Goal: Task Accomplishment & Management: Manage account settings

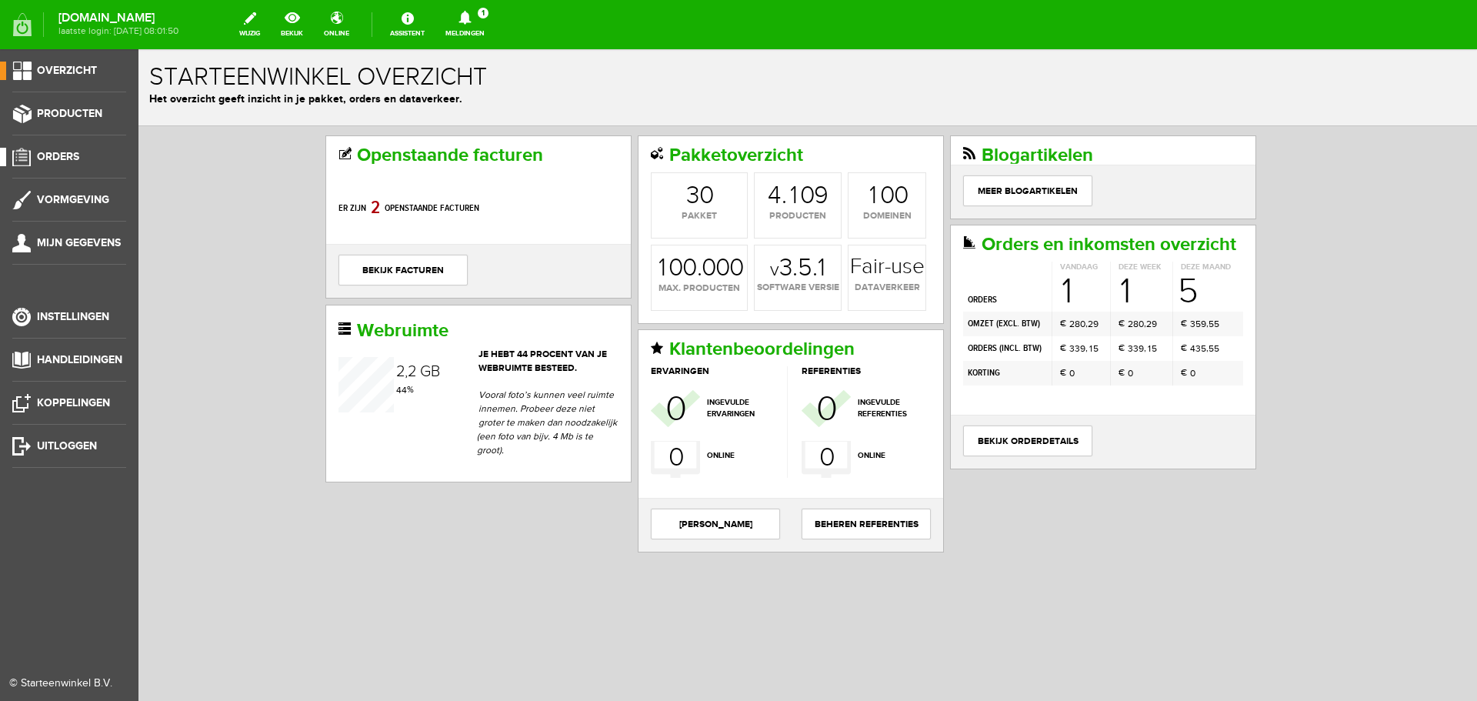
click at [60, 150] on span "Orders" at bounding box center [58, 156] width 42 height 13
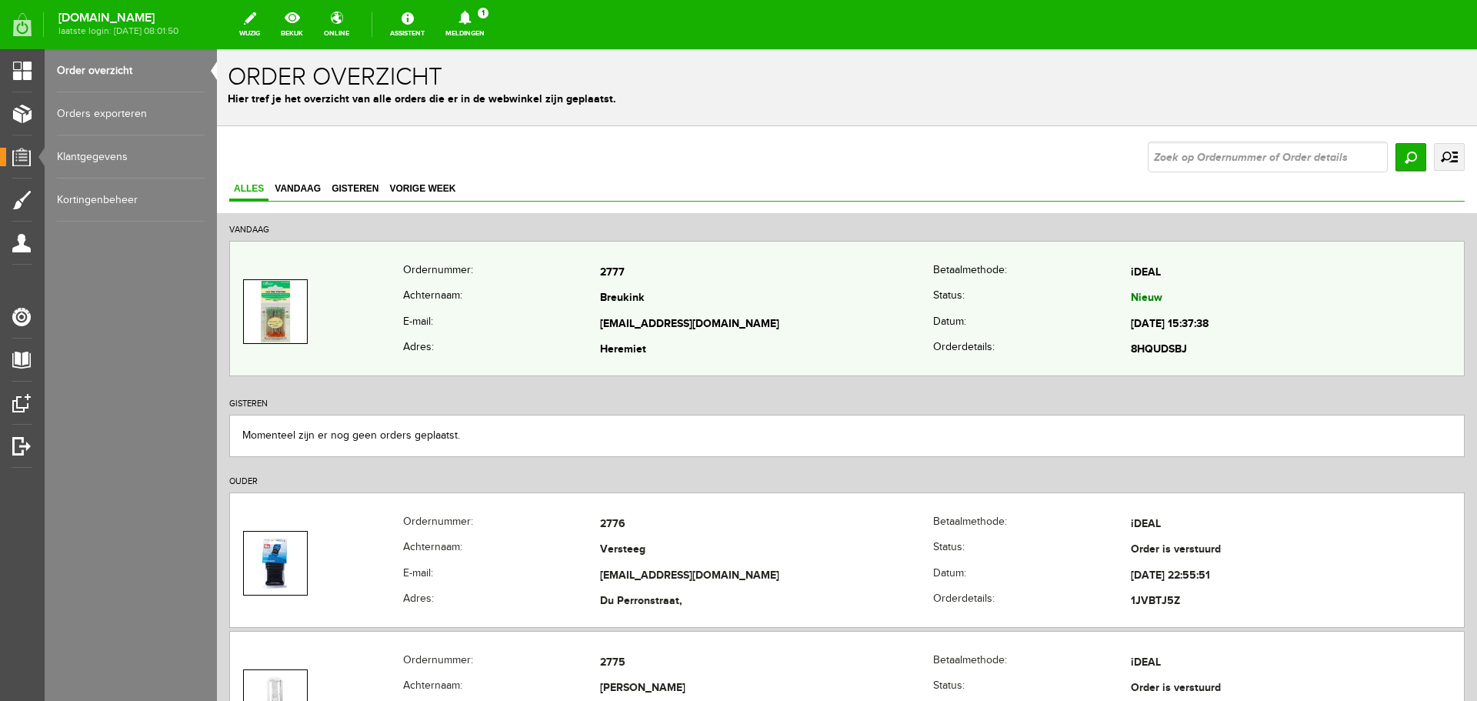
click at [732, 289] on td "Breukink" at bounding box center [766, 299] width 333 height 26
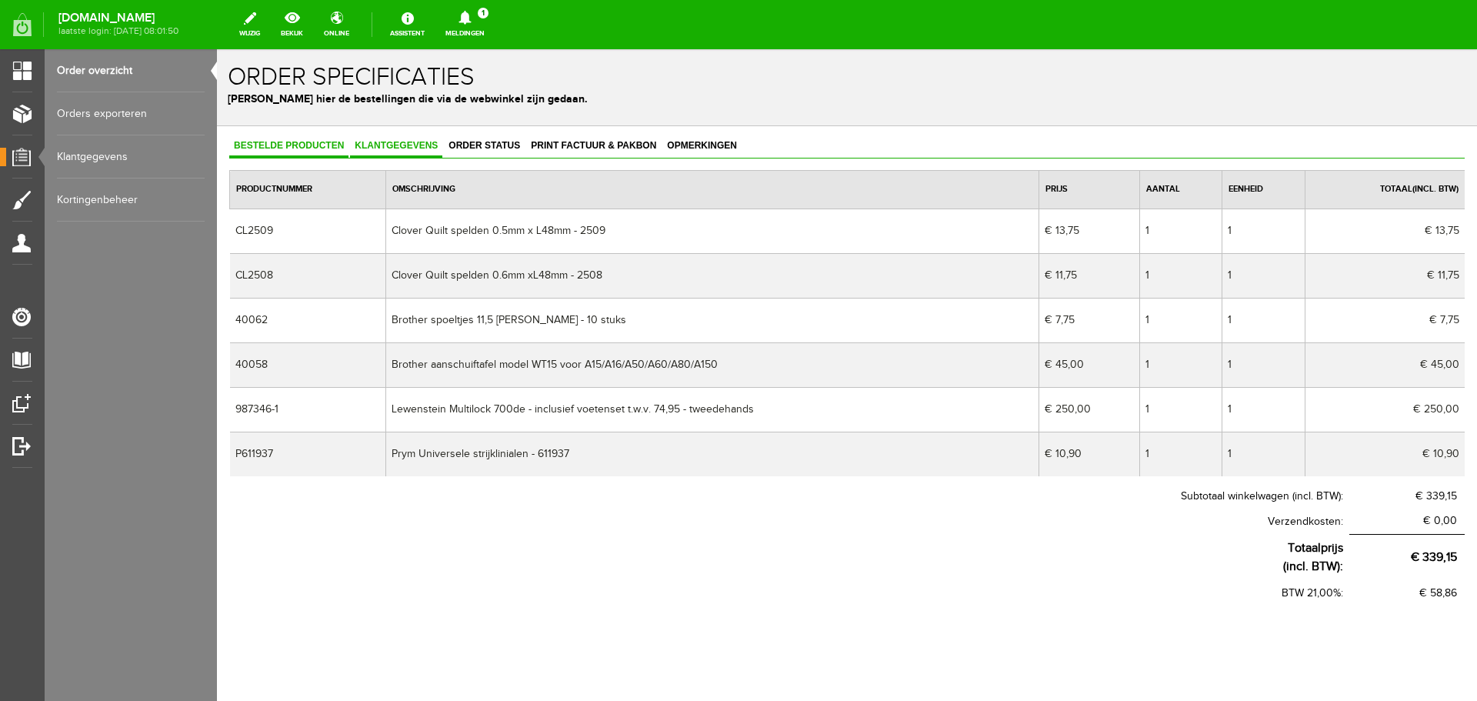
click at [369, 148] on span "Klantgegevens" at bounding box center [396, 145] width 92 height 11
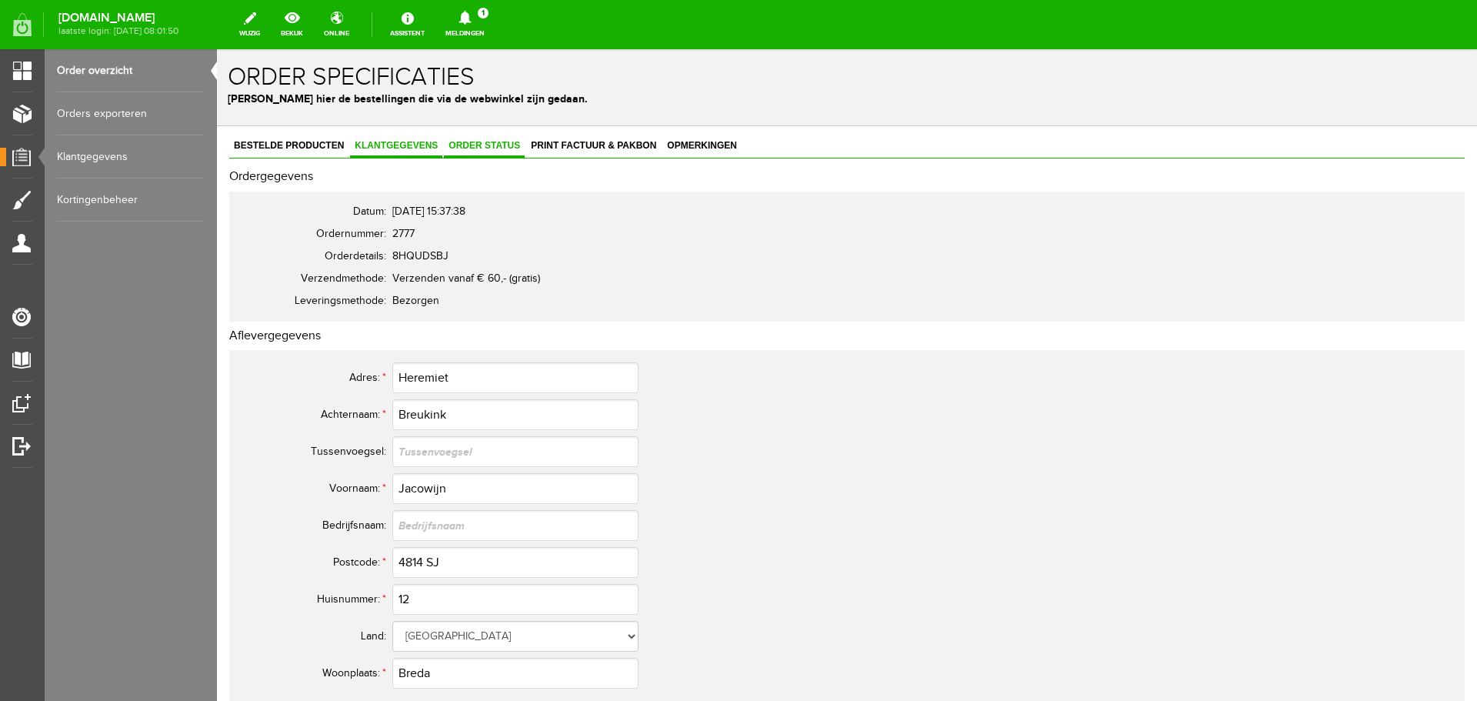
click at [479, 145] on span "Order status" at bounding box center [484, 145] width 81 height 11
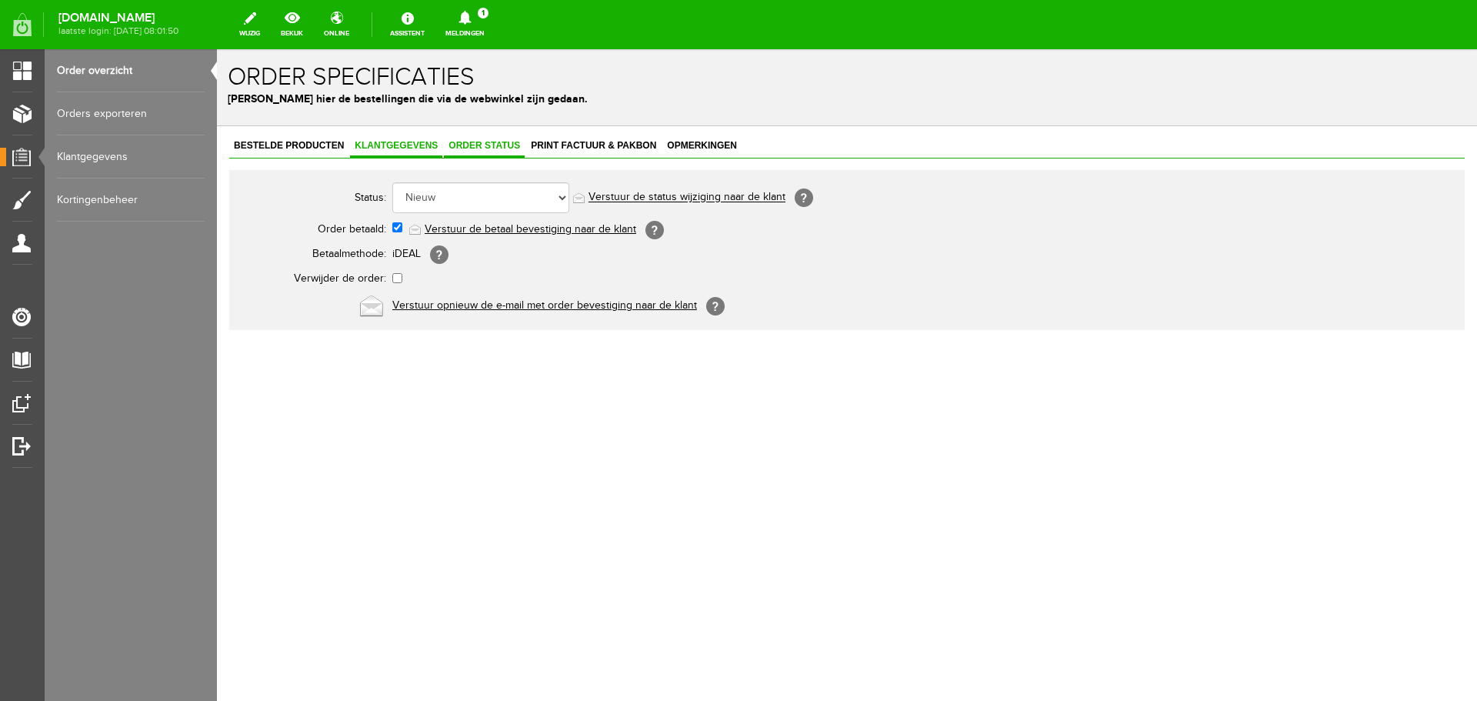
click at [381, 148] on span "Klantgegevens" at bounding box center [396, 145] width 92 height 11
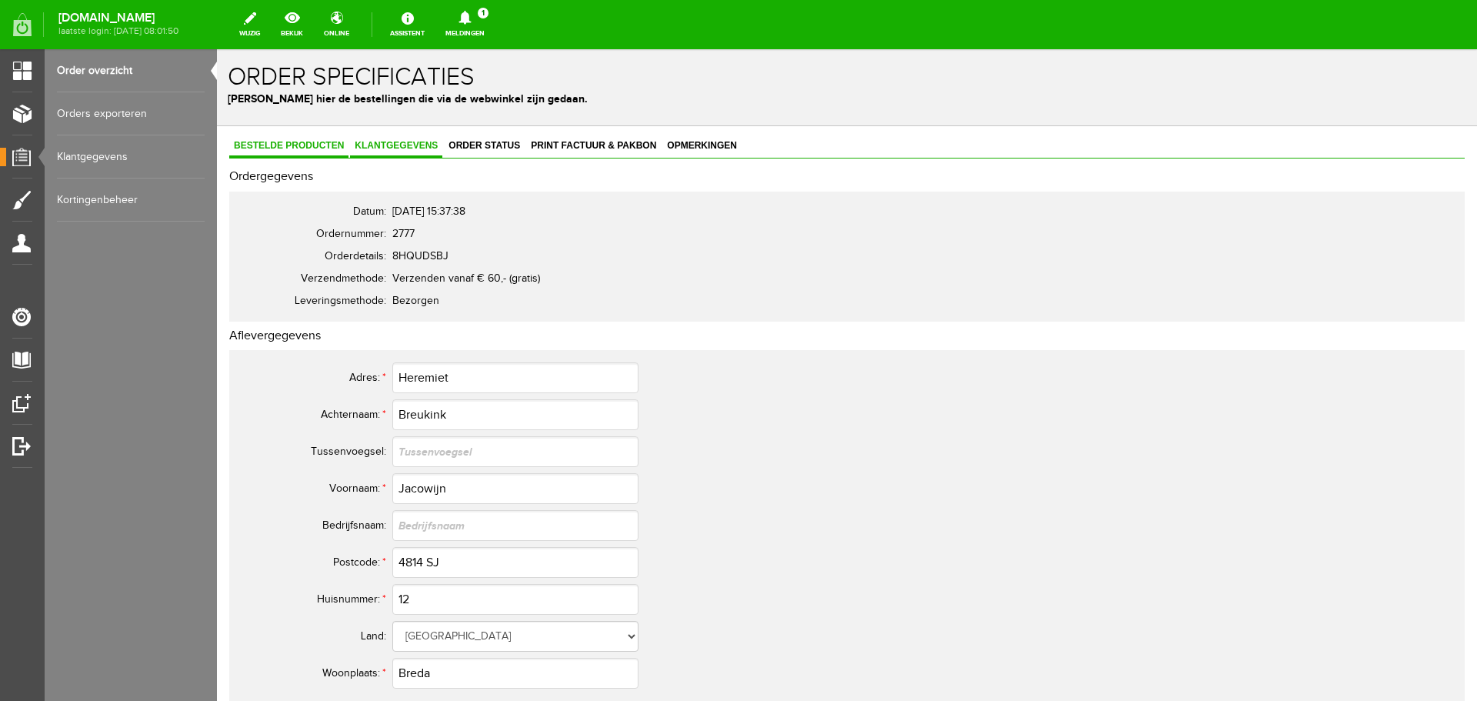
click at [292, 142] on span "Bestelde producten" at bounding box center [288, 145] width 119 height 11
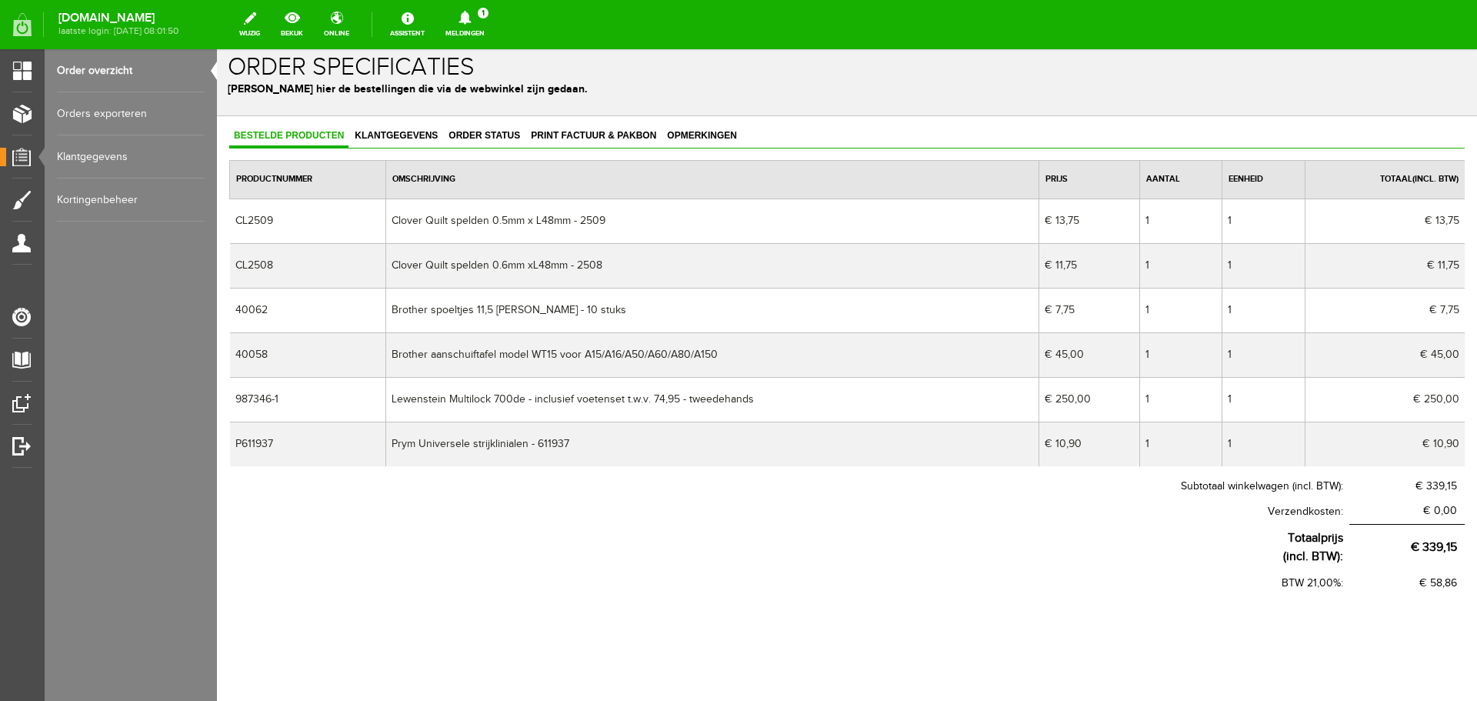
scroll to position [13, 0]
click at [384, 129] on span "Klantgegevens" at bounding box center [396, 132] width 92 height 11
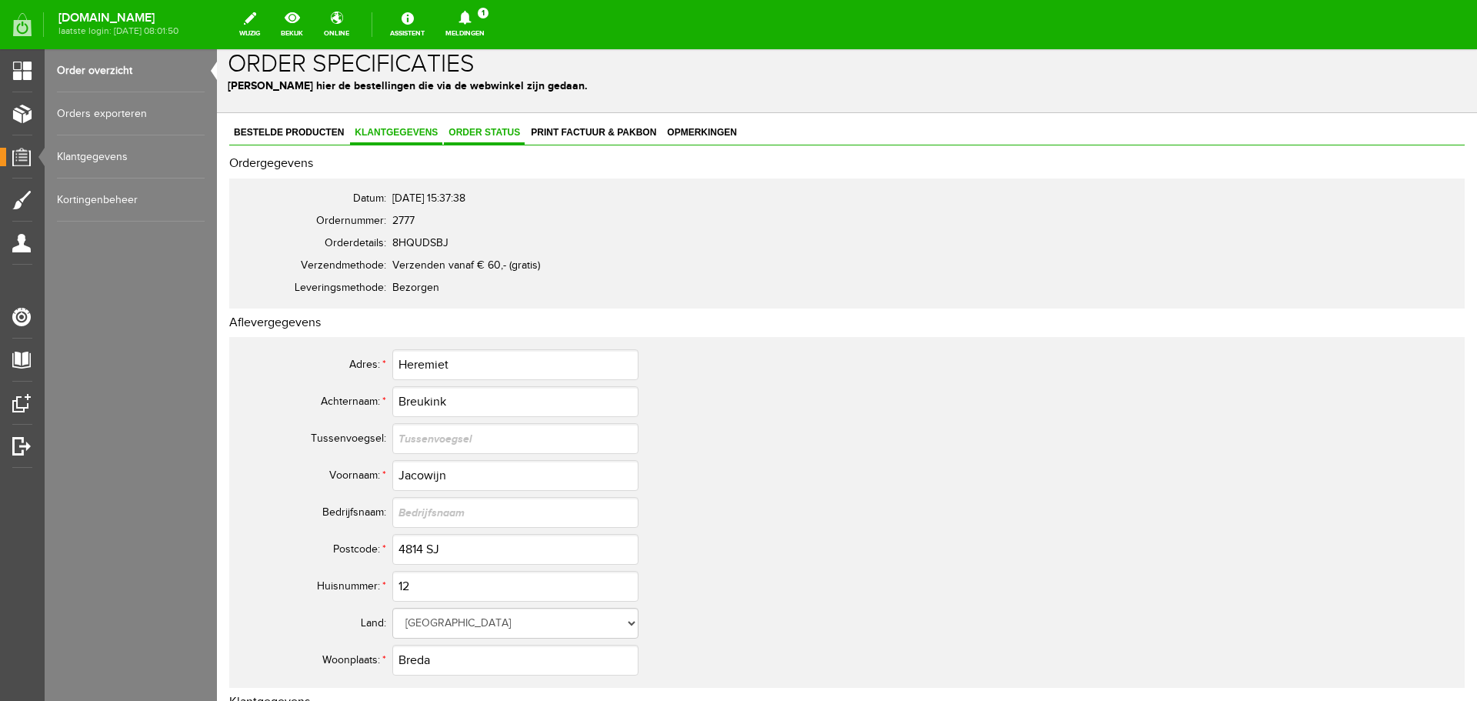
click at [467, 132] on span "Order status" at bounding box center [484, 132] width 81 height 11
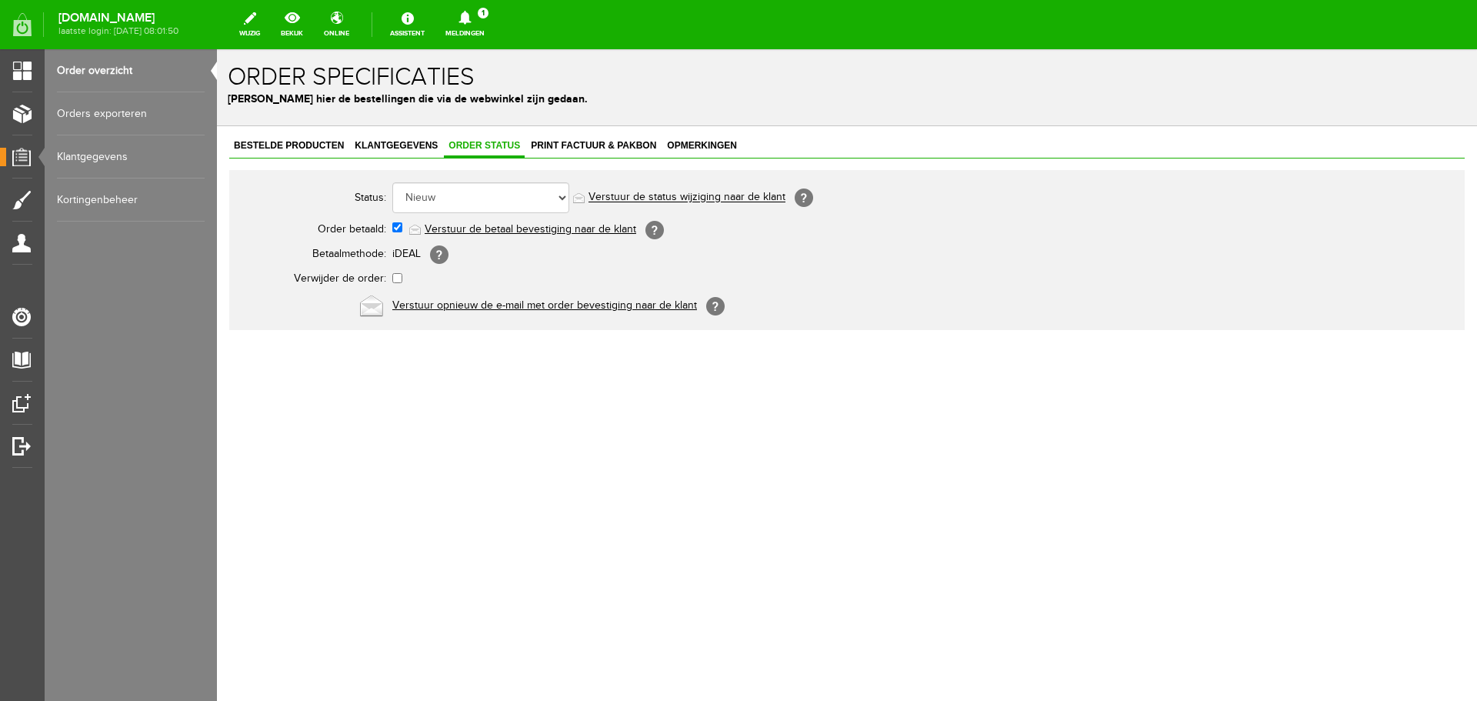
scroll to position [0, 0]
click at [558, 142] on span "Print factuur & pakbon" at bounding box center [593, 145] width 135 height 11
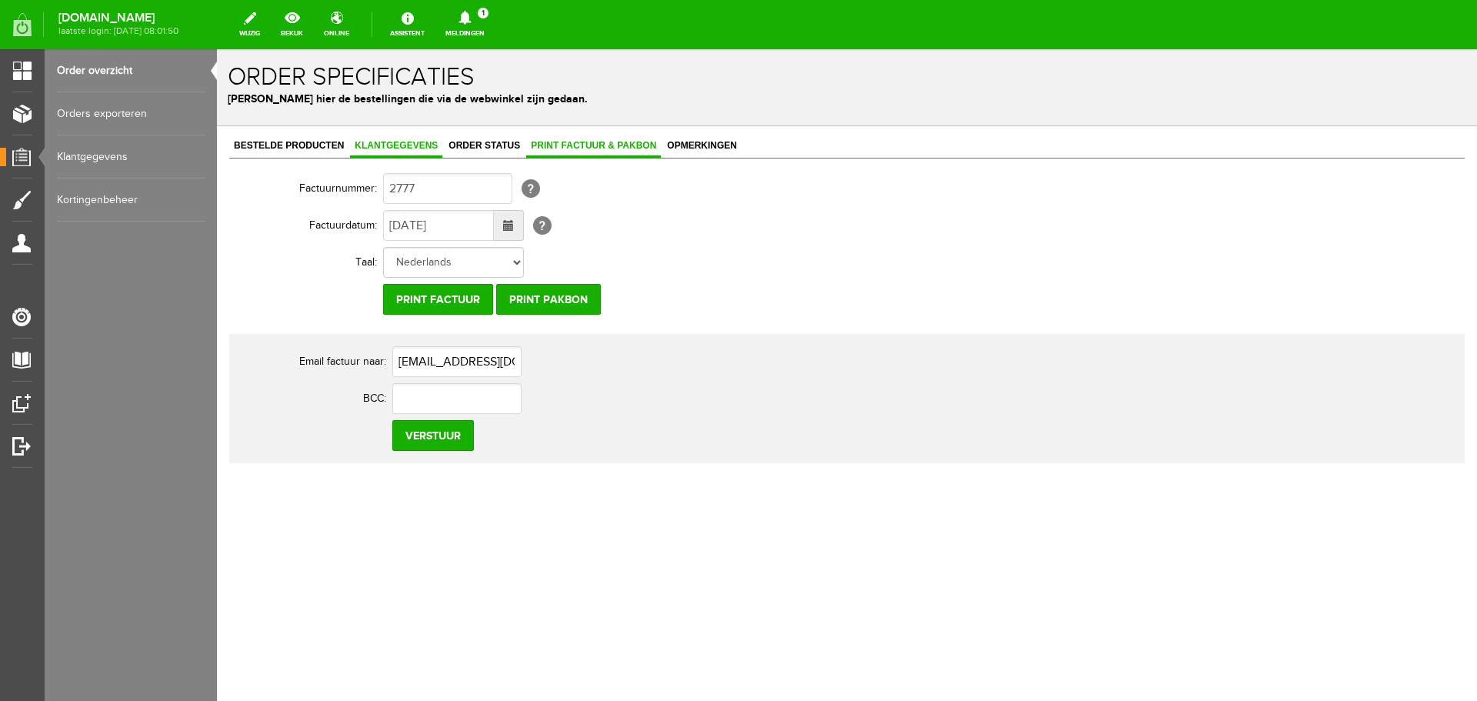
click at [385, 141] on span "Klantgegevens" at bounding box center [396, 145] width 92 height 11
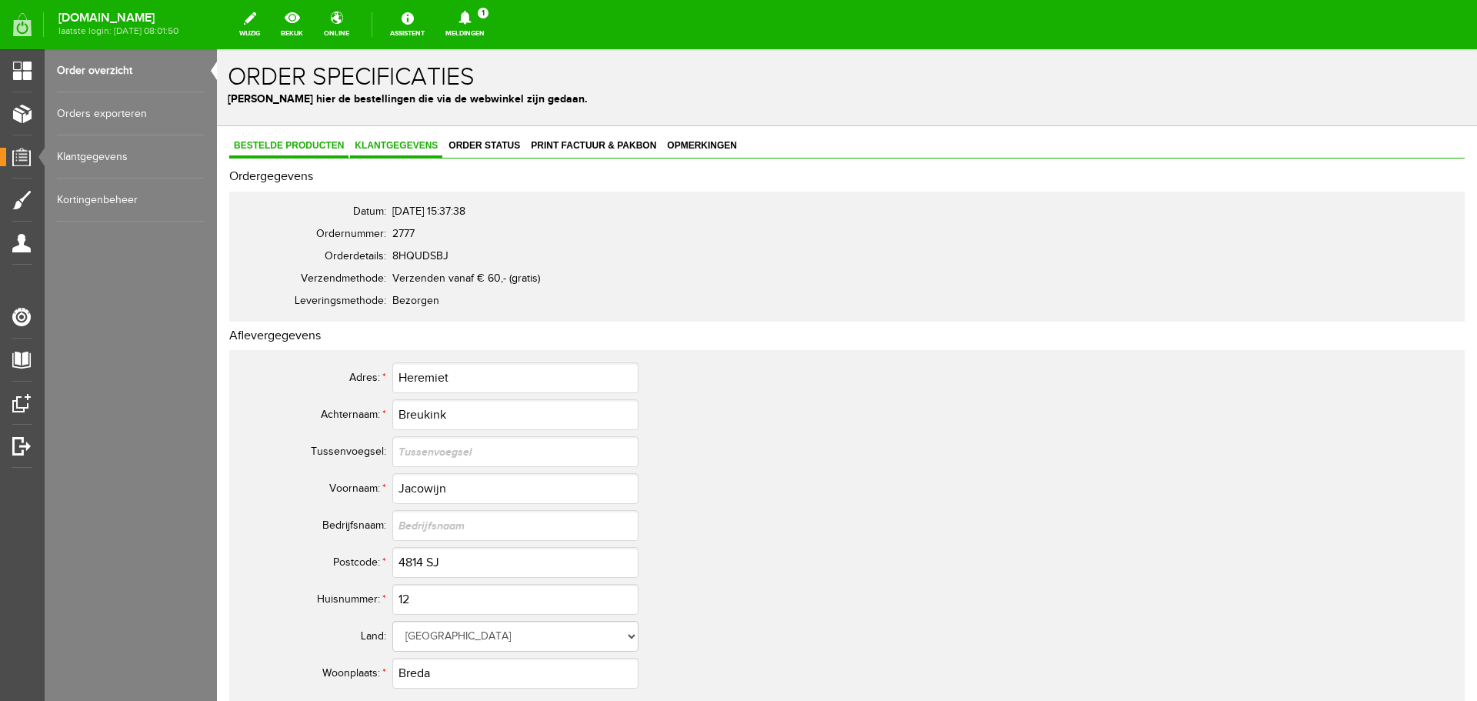
click at [289, 143] on span "Bestelde producten" at bounding box center [288, 145] width 119 height 11
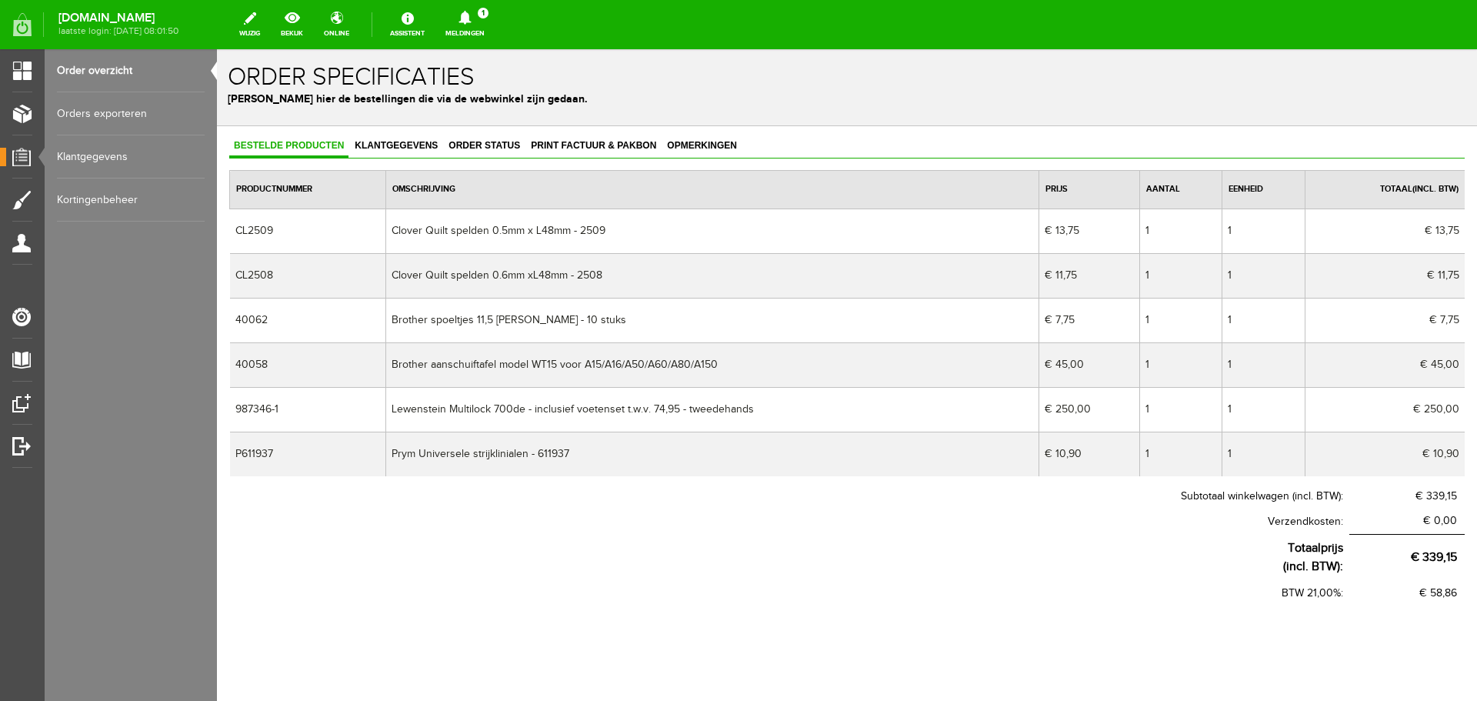
scroll to position [13, 0]
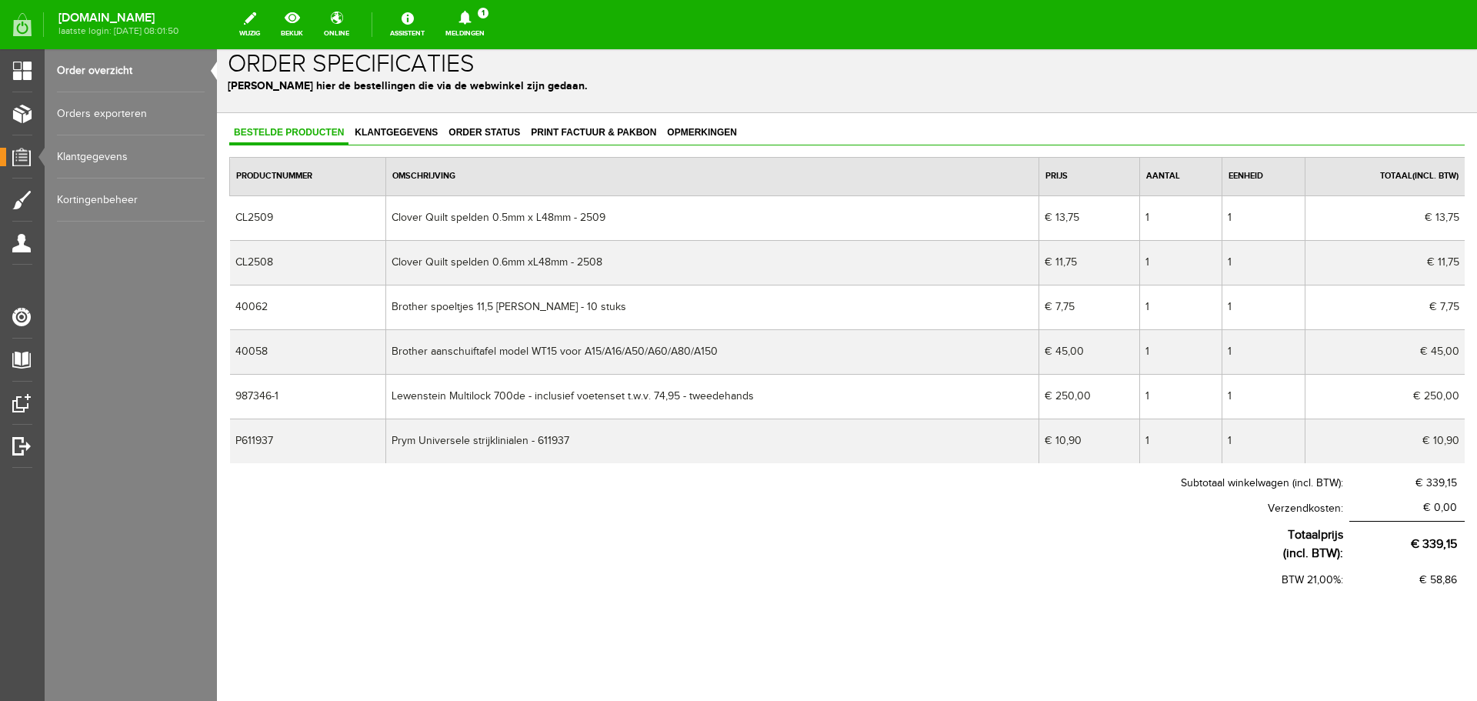
click at [82, 67] on link "Order overzicht" at bounding box center [131, 70] width 148 height 43
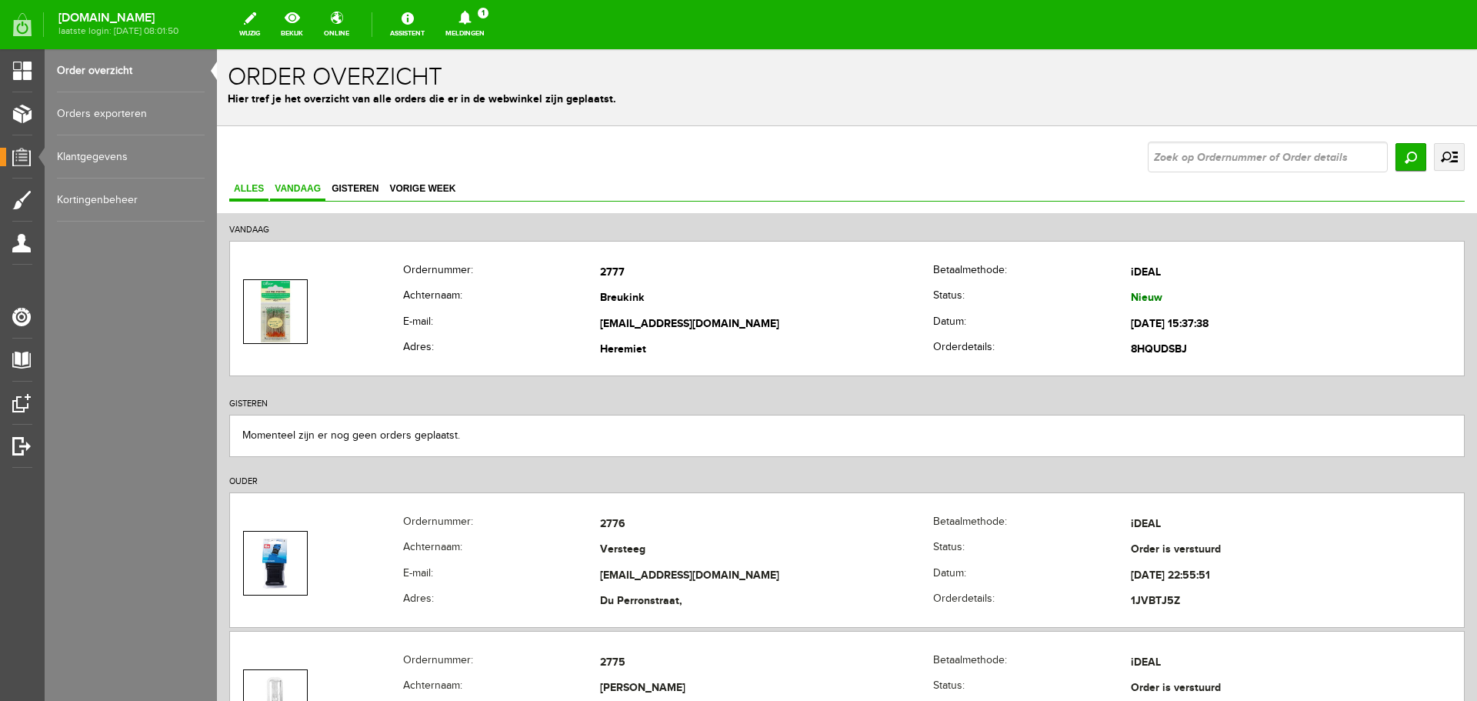
click at [297, 186] on span "Vandaag" at bounding box center [297, 188] width 55 height 11
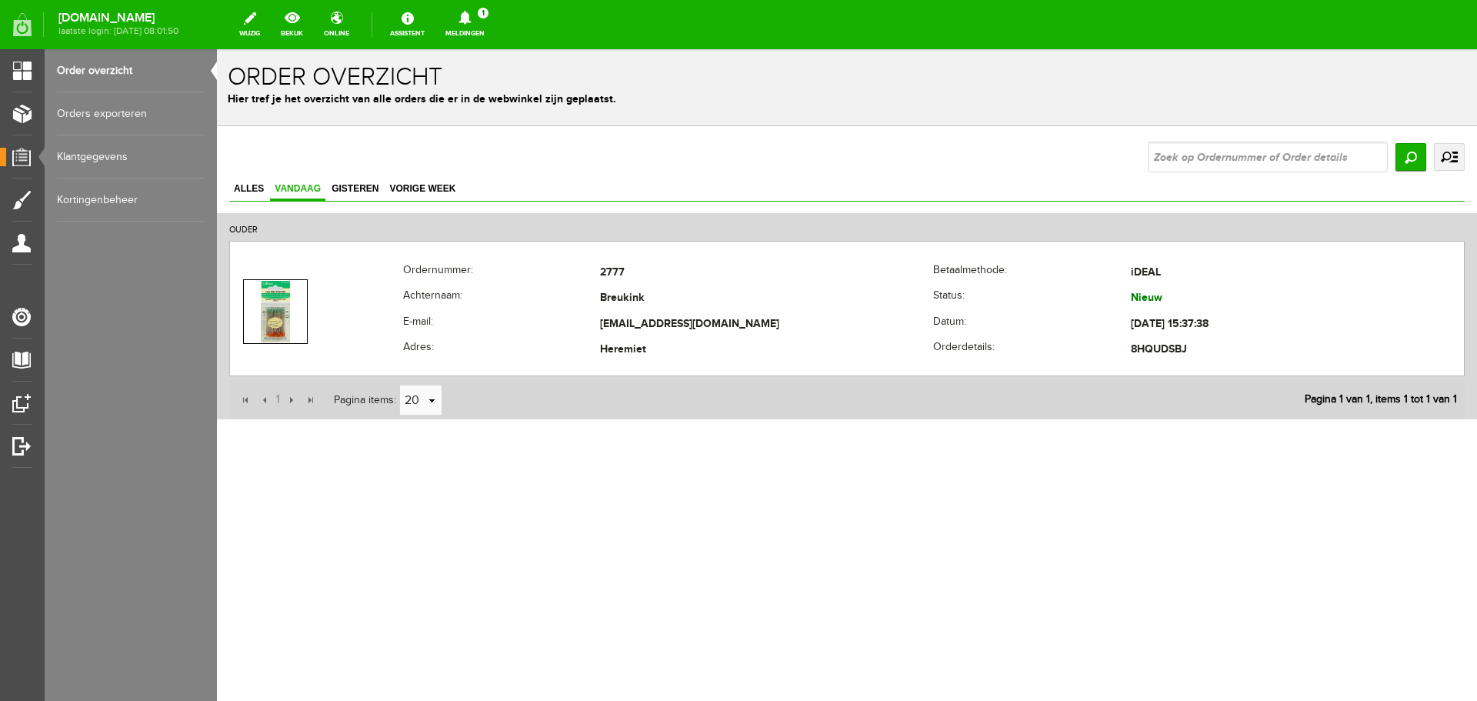
click at [93, 70] on link "Order overzicht" at bounding box center [131, 70] width 148 height 43
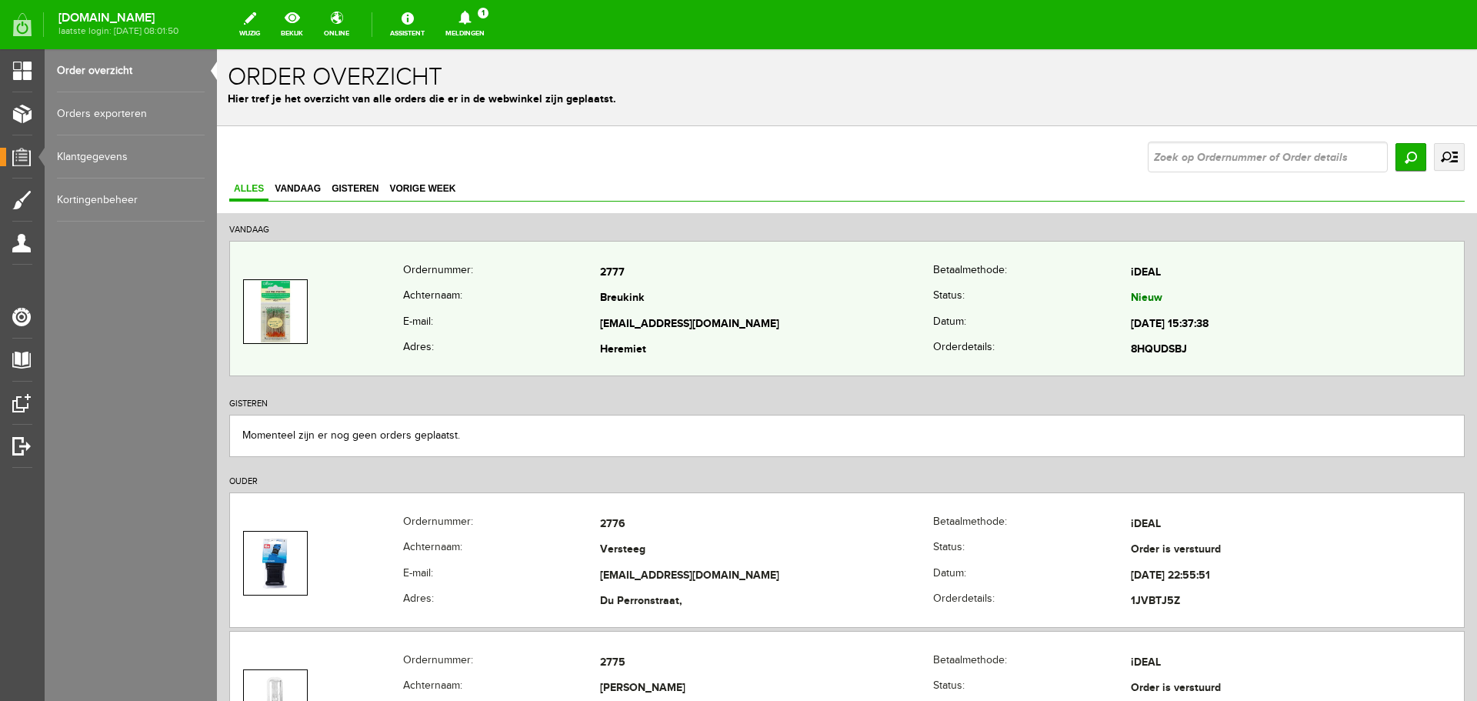
click at [800, 302] on td "Breukink" at bounding box center [766, 299] width 333 height 26
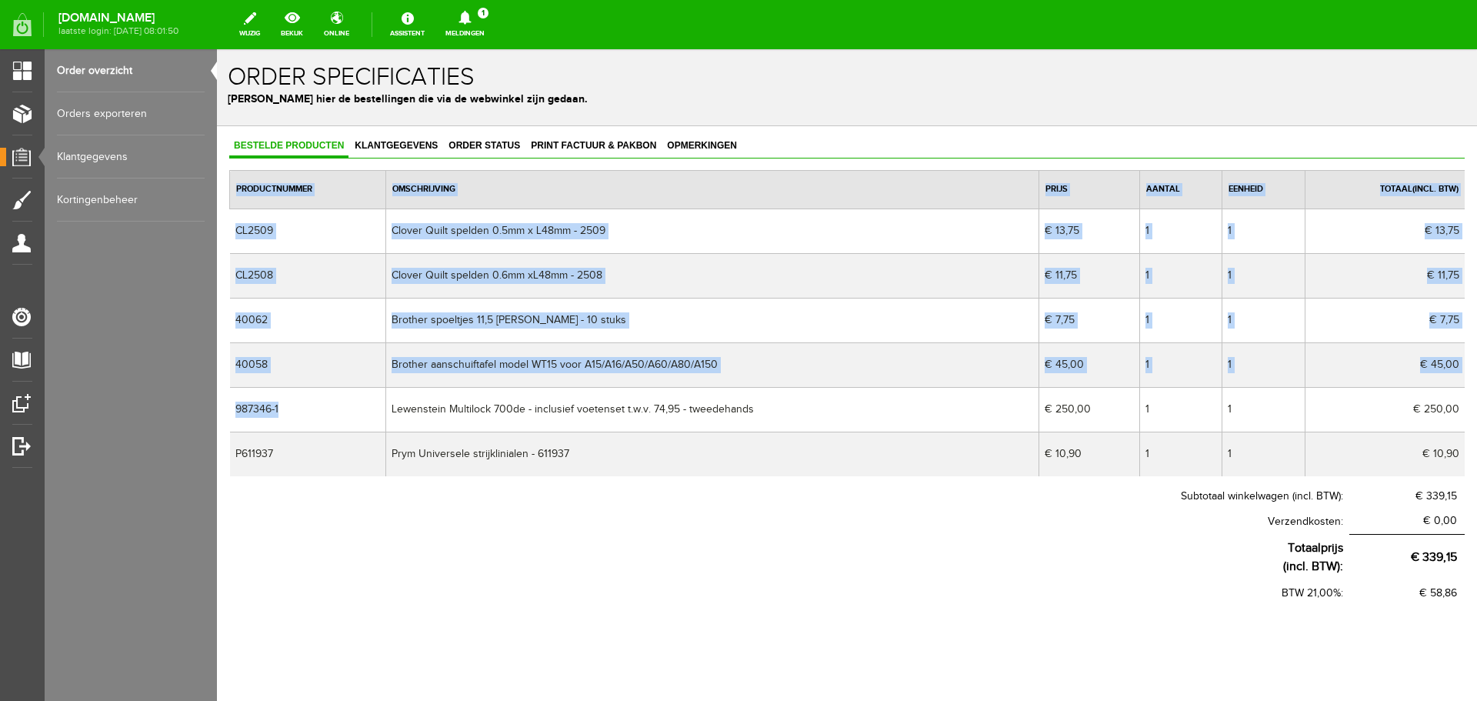
drag, startPoint x: 292, startPoint y: 412, endPoint x: 227, endPoint y: 414, distance: 64.7
click at [227, 414] on div "Bestelde producten Klantgegevens Order status Print factuur & pakbon Opmerkinge…" at bounding box center [847, 420] width 1260 height 588
click at [282, 412] on td "987346-1" at bounding box center [308, 409] width 156 height 45
click at [295, 411] on td "987346-1" at bounding box center [308, 409] width 156 height 45
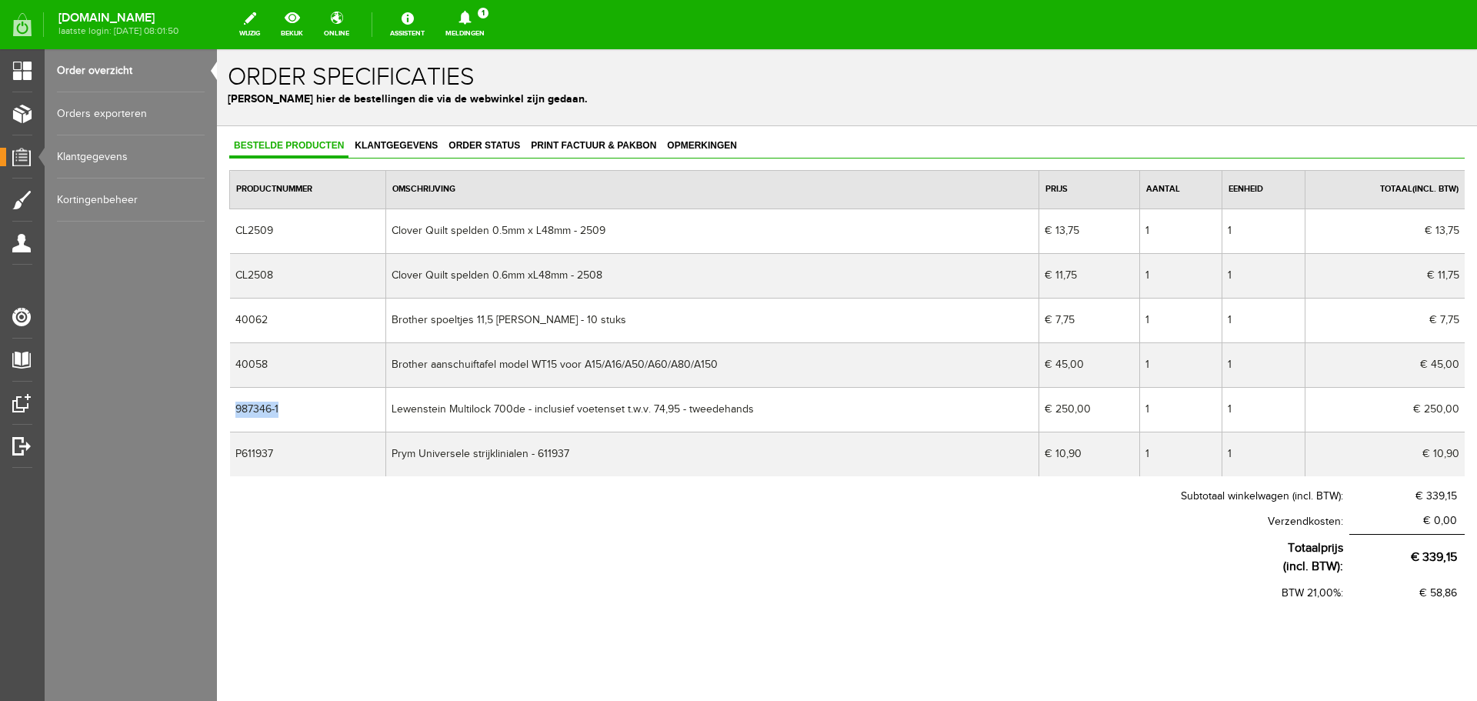
drag, startPoint x: 295, startPoint y: 409, endPoint x: 235, endPoint y: 410, distance: 60.8
click at [235, 410] on td "987346-1" at bounding box center [308, 409] width 156 height 45
copy td "987346-1"
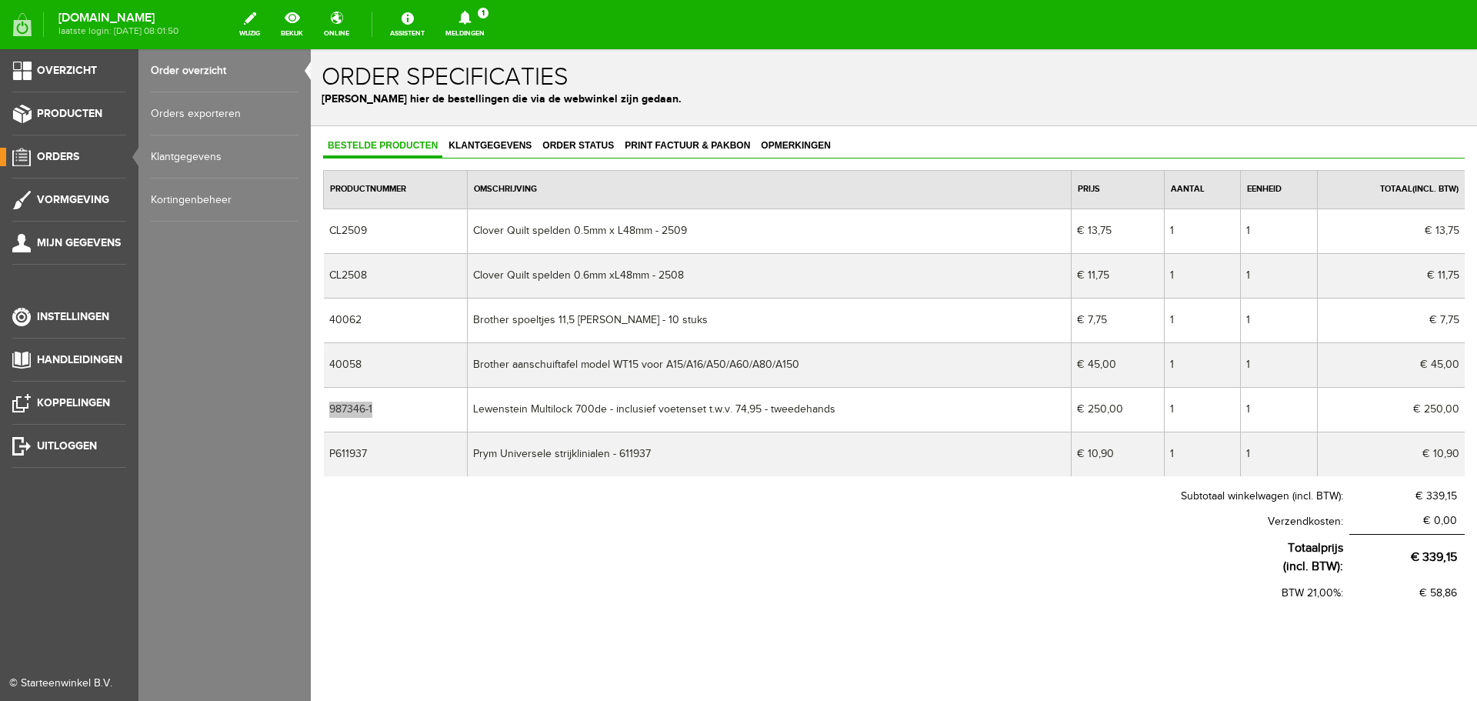
click at [185, 69] on link "Order overzicht" at bounding box center [225, 70] width 148 height 43
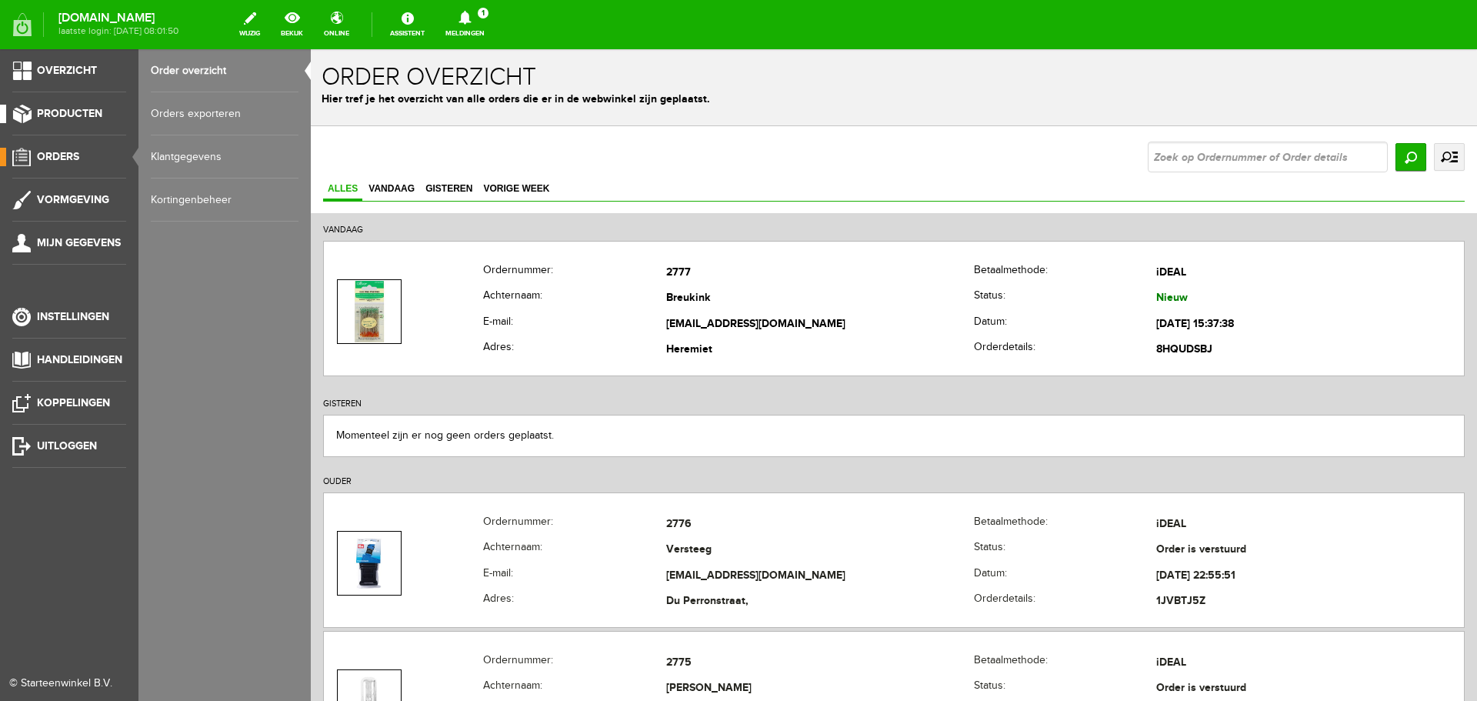
click at [63, 110] on span "Producten" at bounding box center [69, 113] width 65 height 13
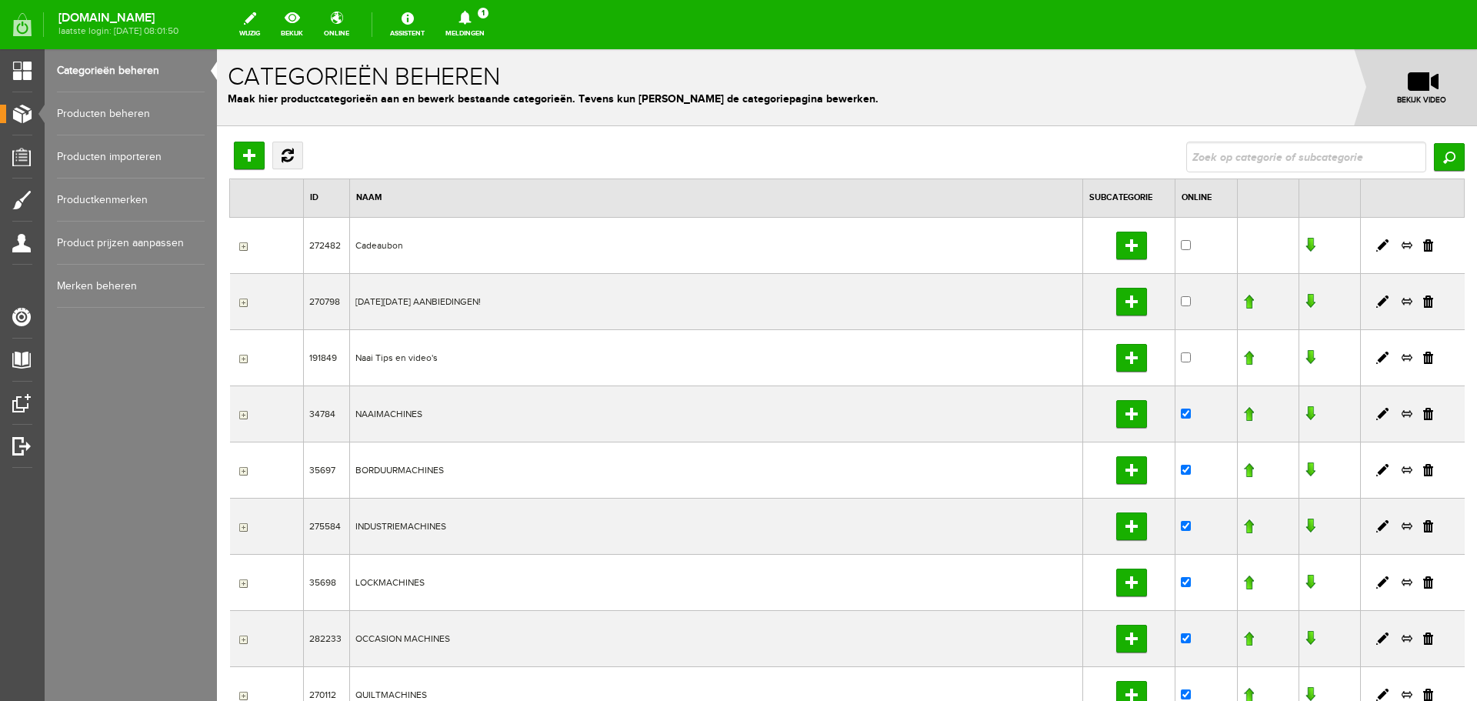
click at [125, 114] on link "Producten beheren" at bounding box center [131, 113] width 148 height 43
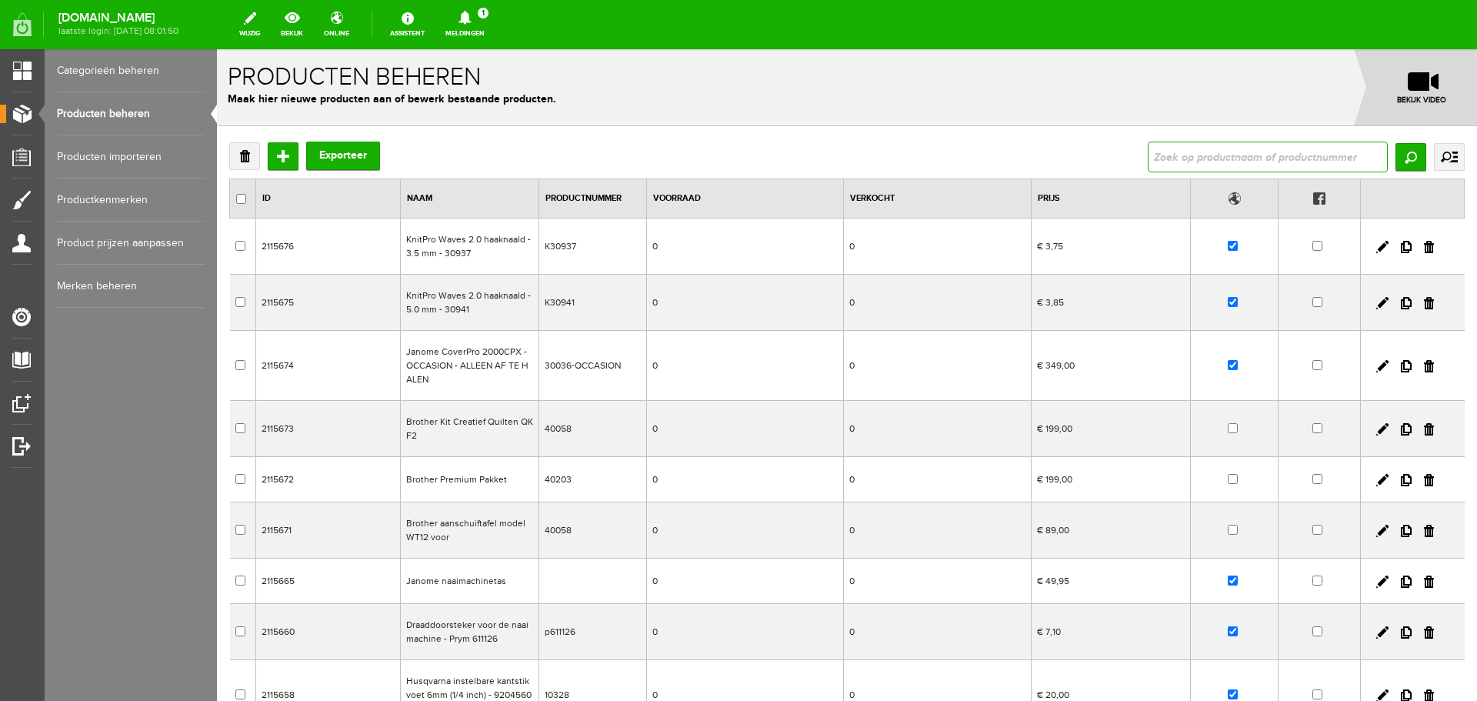
click at [1163, 160] on input "text" at bounding box center [1268, 157] width 240 height 31
paste input "987346-1"
type input "987346-1"
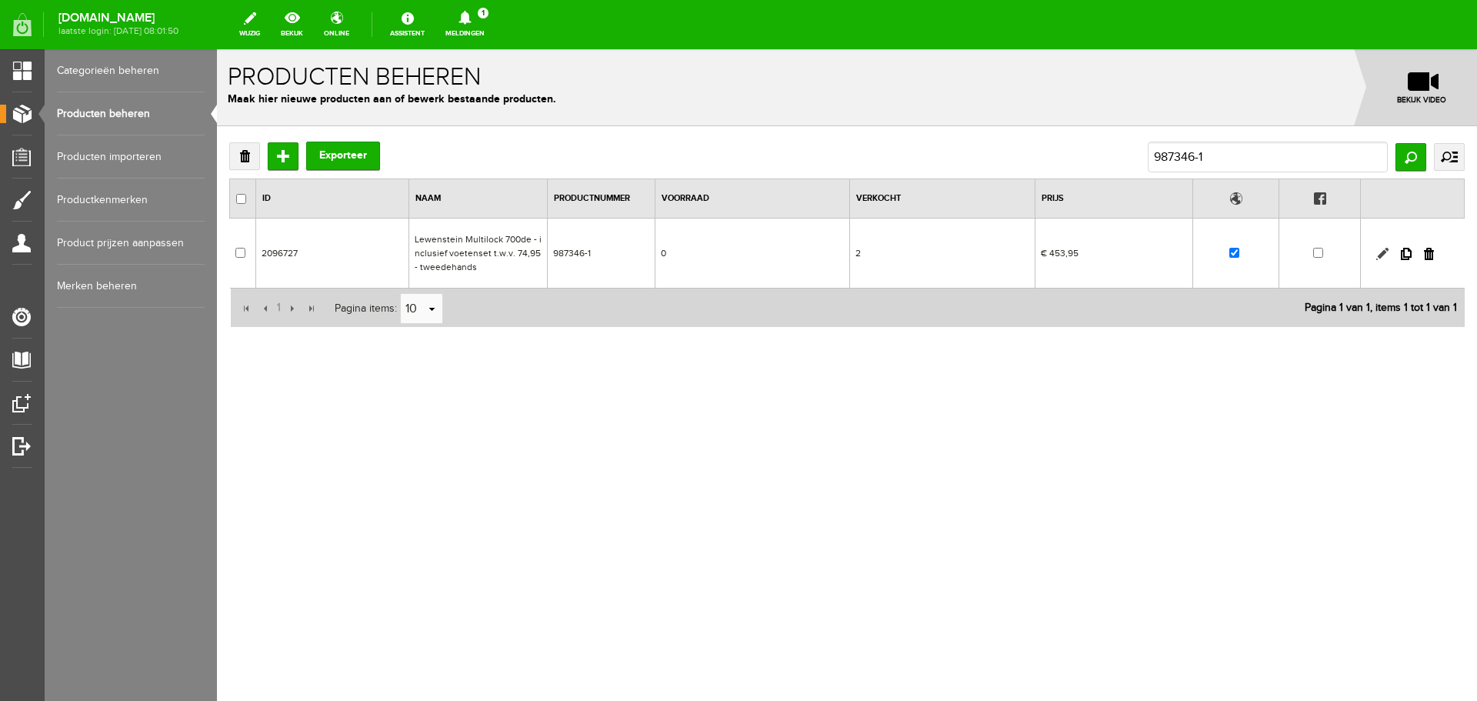
click at [1380, 250] on link at bounding box center [1382, 254] width 12 height 12
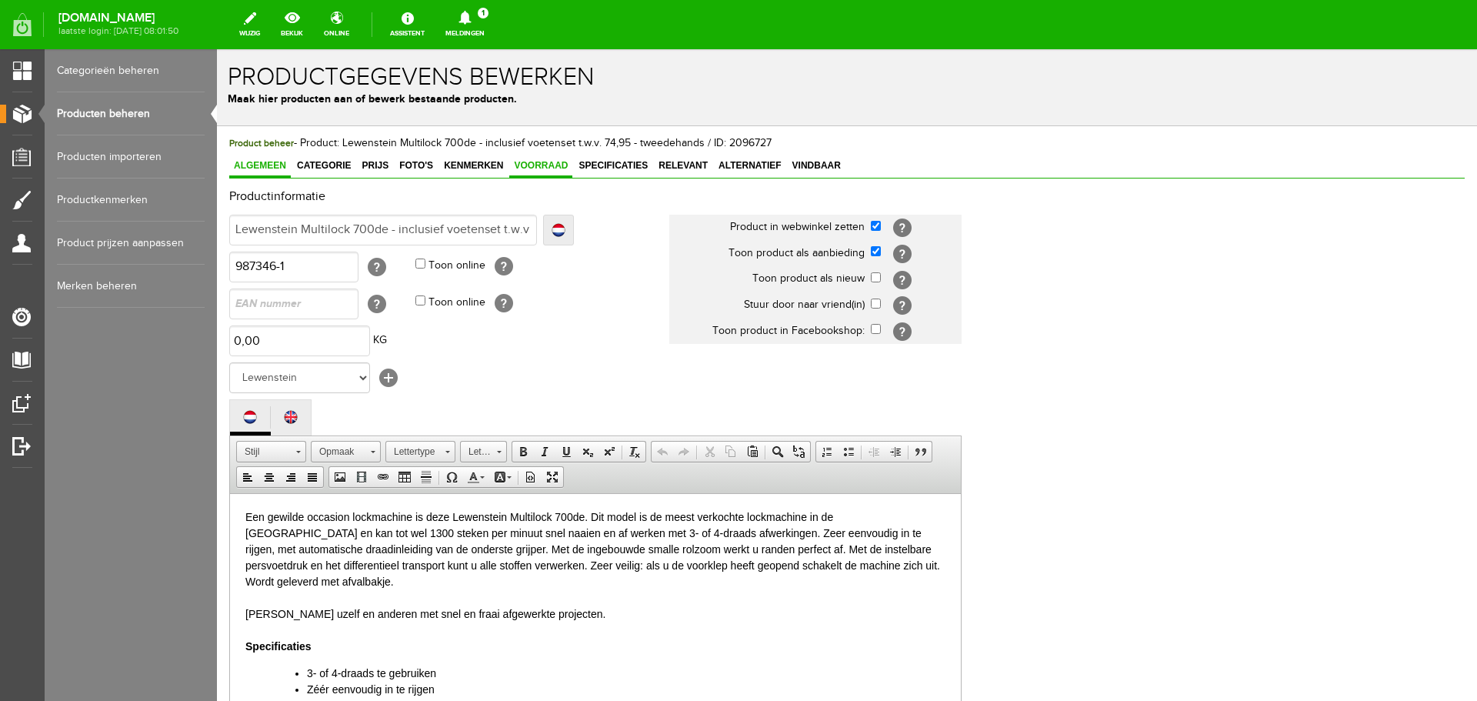
click at [537, 165] on span "Voorraad" at bounding box center [540, 165] width 63 height 11
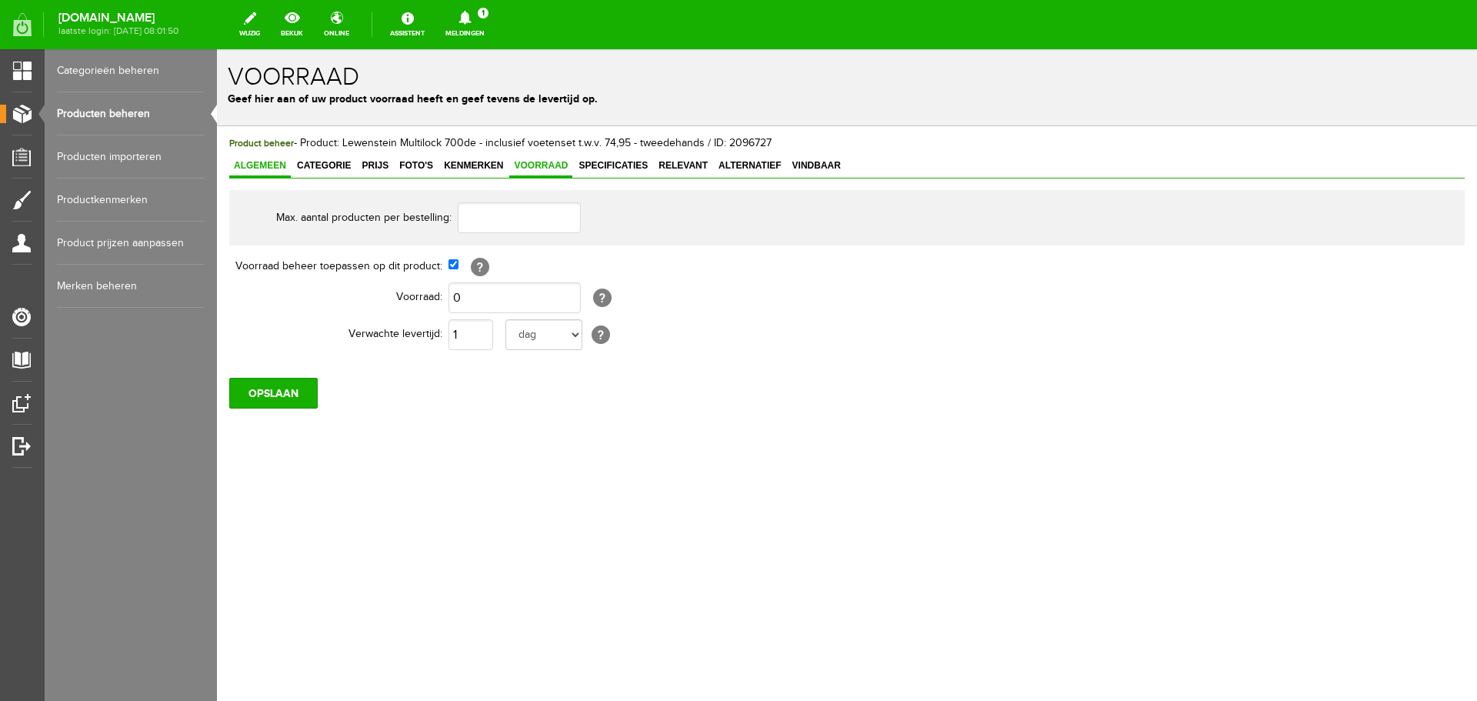
click at [265, 167] on span "Algemeen" at bounding box center [260, 165] width 62 height 11
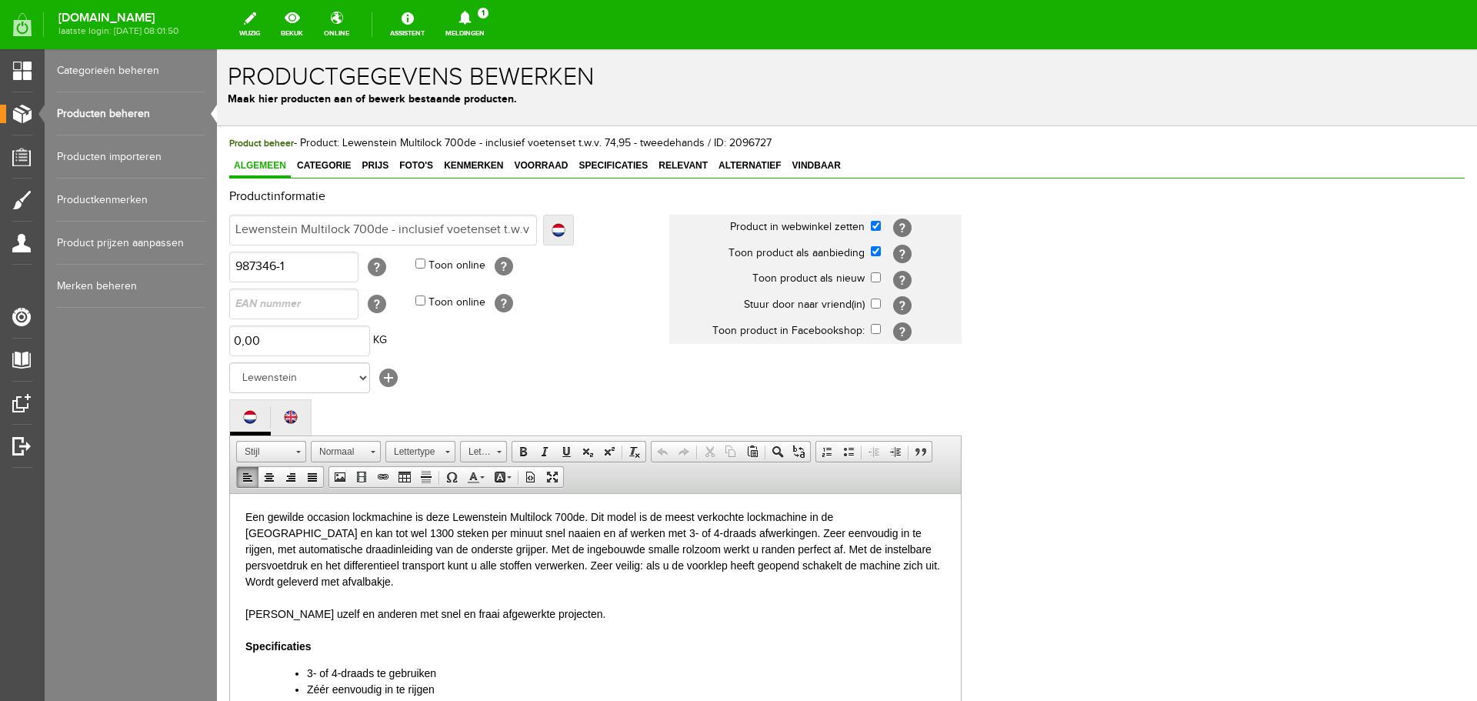
click at [587, 549] on p "Een gewilde occasion lockmachine is deze Lewenstein Multilock 700de. Dit model …" at bounding box center [595, 581] width 700 height 145
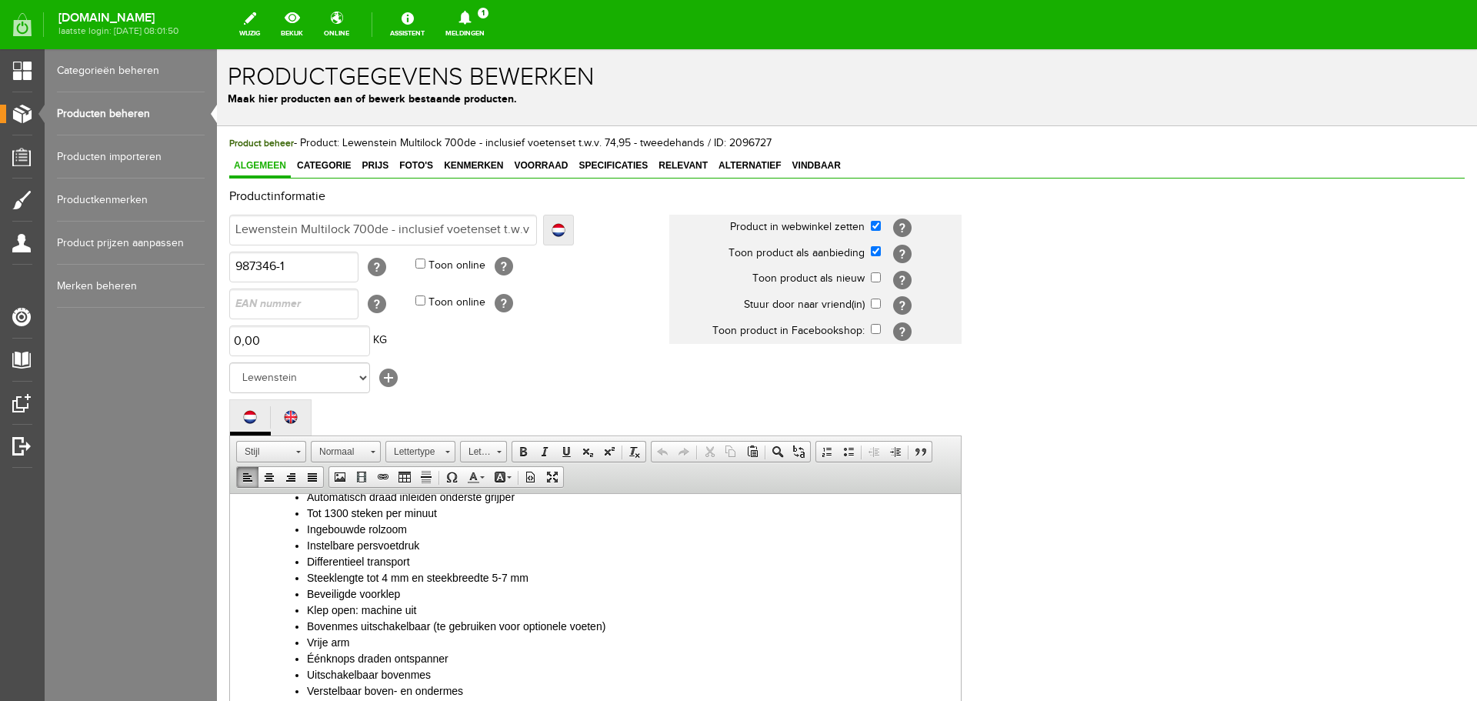
scroll to position [227, 0]
